Goal: Information Seeking & Learning: Learn about a topic

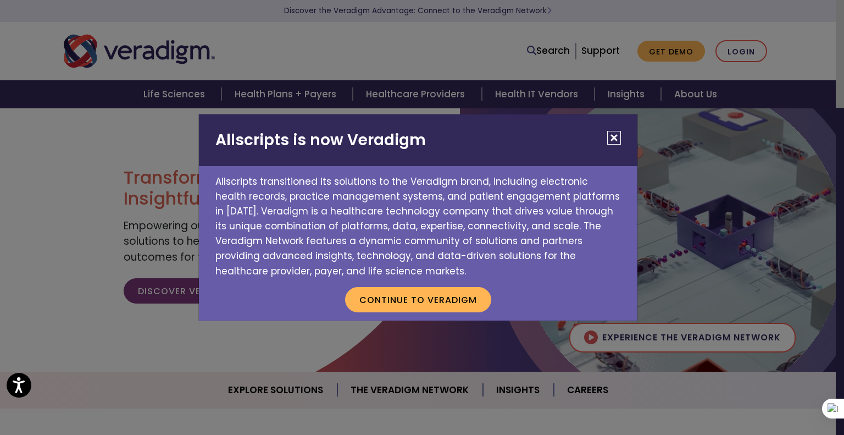
click at [612, 140] on button "Close" at bounding box center [614, 138] width 14 height 14
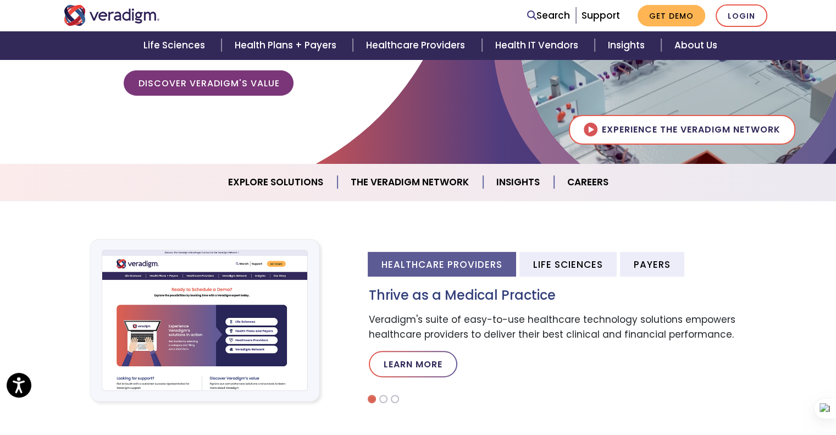
scroll to position [208, 0]
click at [583, 178] on link "Careers" at bounding box center [588, 182] width 68 height 28
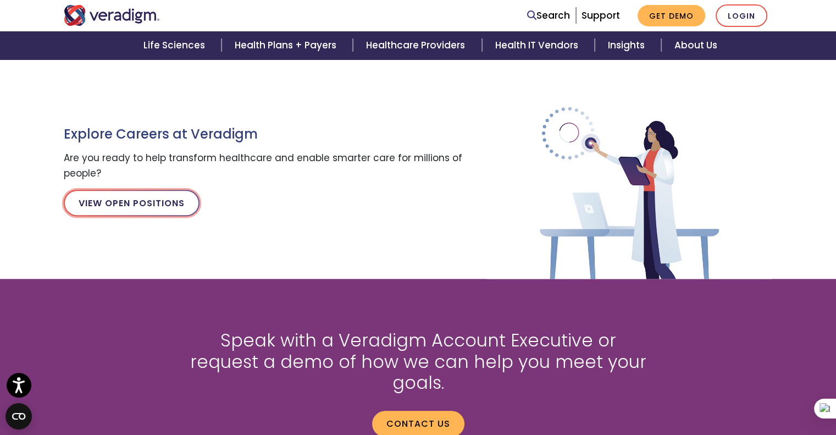
click at [119, 198] on link "View Open Positions" at bounding box center [132, 203] width 136 height 26
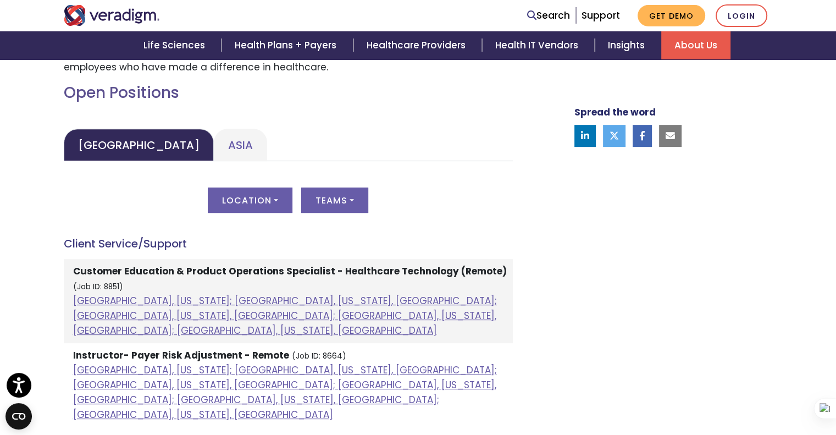
scroll to position [484, 0]
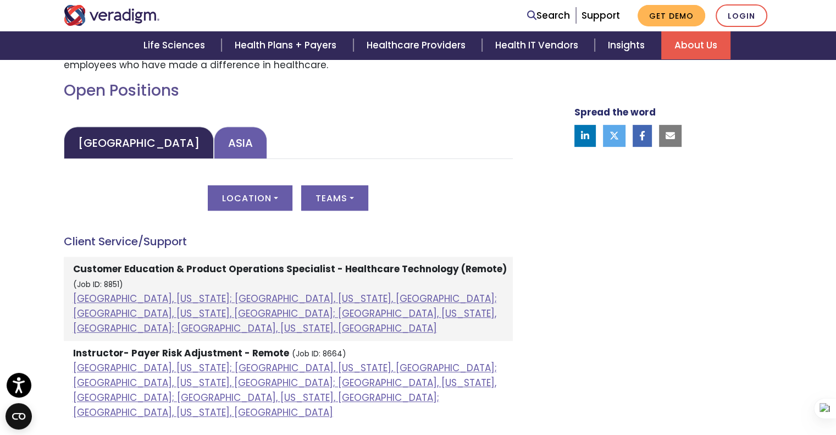
click at [214, 153] on link "Asia" at bounding box center [240, 142] width 53 height 32
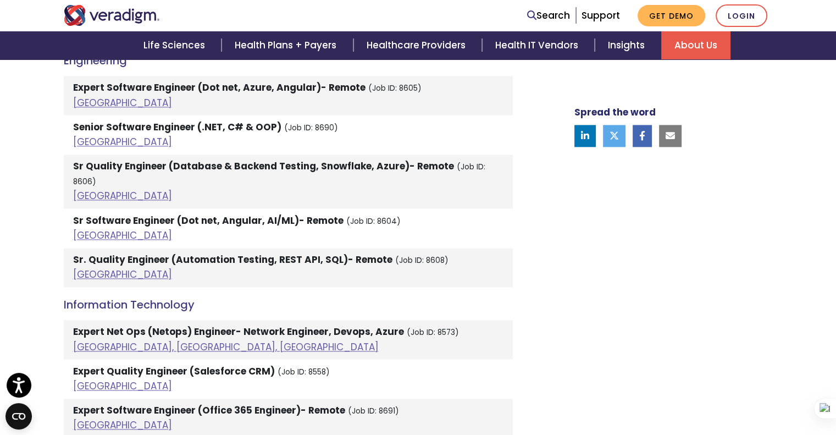
scroll to position [1484, 0]
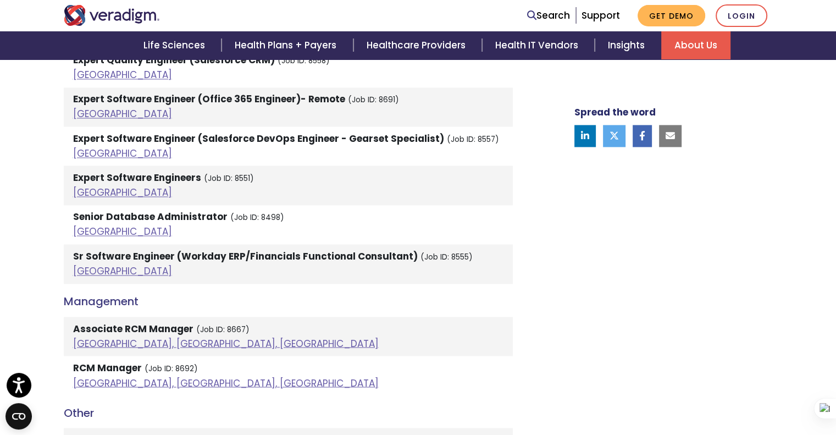
click at [149, 317] on li "Associate RCM Manager (Job ID: 8667) Pune, Maharashtra, India" at bounding box center [288, 336] width 449 height 39
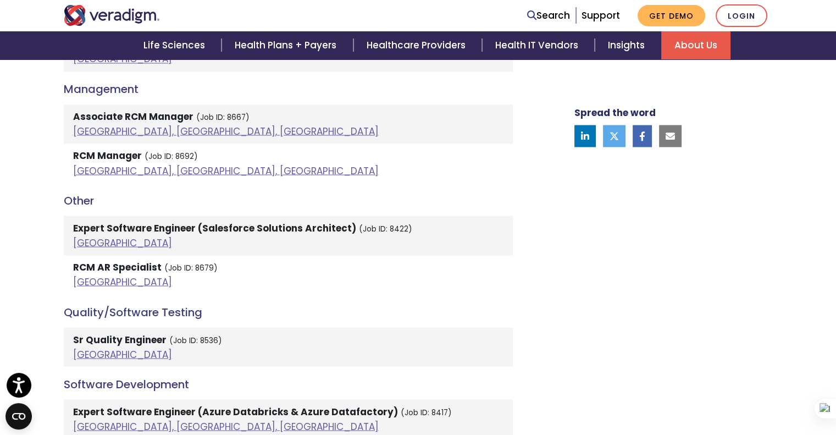
scroll to position [1996, 0]
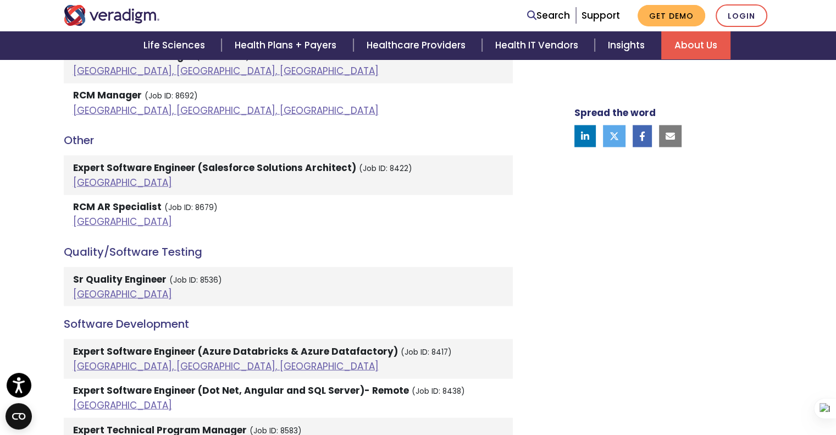
click at [187, 274] on small "(Job ID: 8536)" at bounding box center [195, 279] width 53 height 10
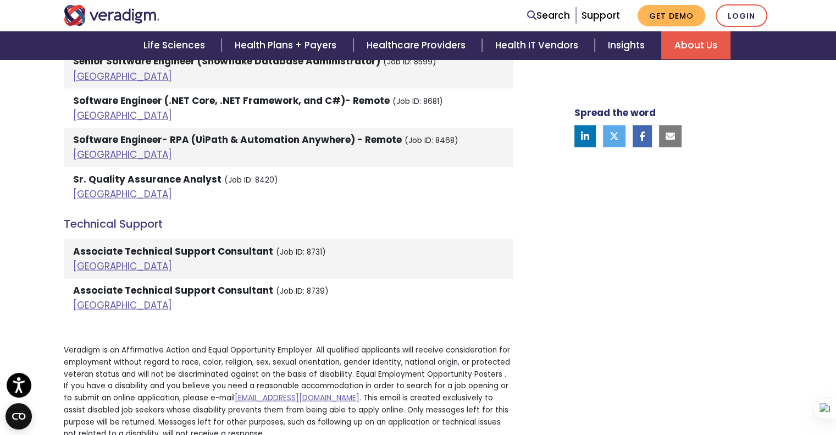
scroll to position [2501, 0]
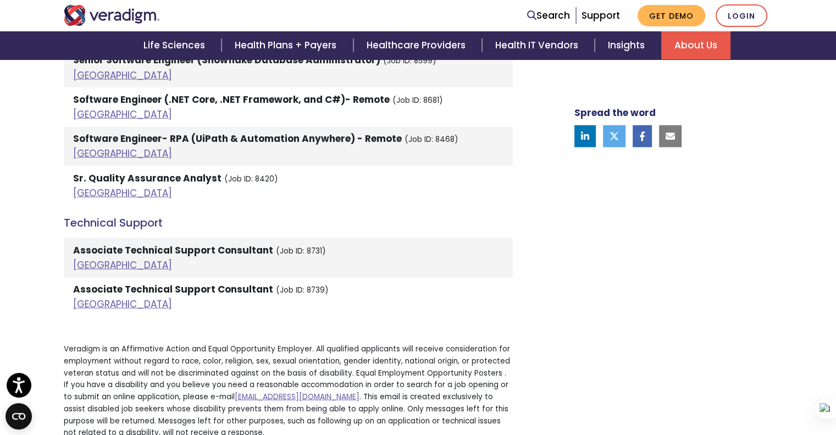
click at [185, 238] on li "Associate Technical Support Consultant (Job ID: 8731) India" at bounding box center [288, 257] width 449 height 39
click at [95, 258] on link "India" at bounding box center [122, 264] width 99 height 13
